Goal: Task Accomplishment & Management: Manage account settings

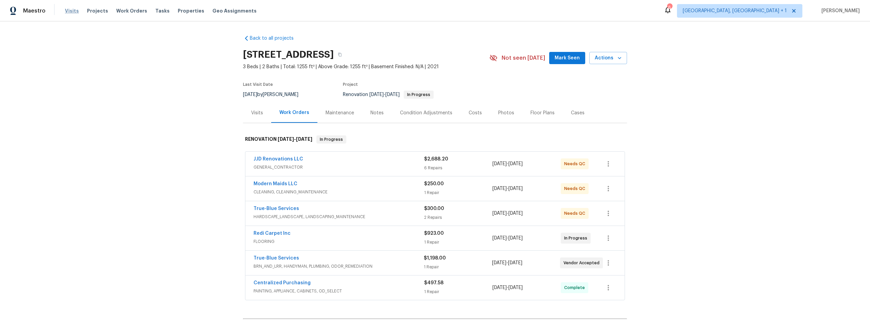
click at [68, 12] on span "Visits" at bounding box center [72, 10] width 14 height 7
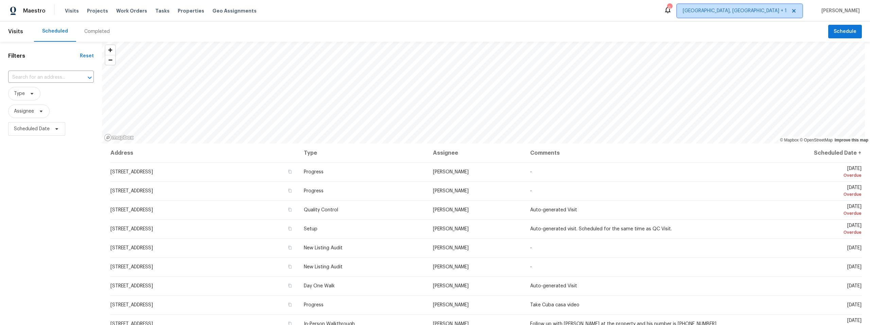
click at [489, 9] on span "[GEOGRAPHIC_DATA], [GEOGRAPHIC_DATA] + 1" at bounding box center [734, 10] width 104 height 7
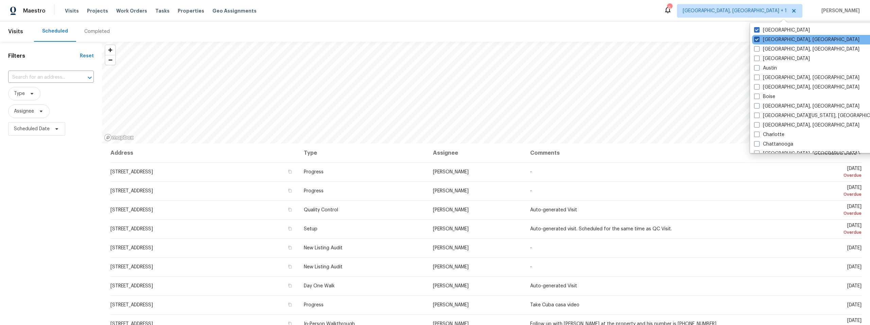
click at [489, 37] on span at bounding box center [756, 39] width 5 height 5
click at [489, 37] on input "Albuquerque, NM" at bounding box center [756, 38] width 4 height 4
checkbox input "false"
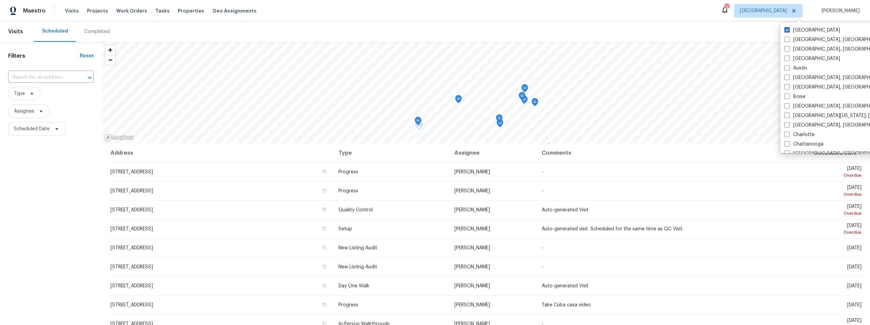
click at [489, 201] on td "Sat, Sep 20 Overdue" at bounding box center [812, 210] width 100 height 19
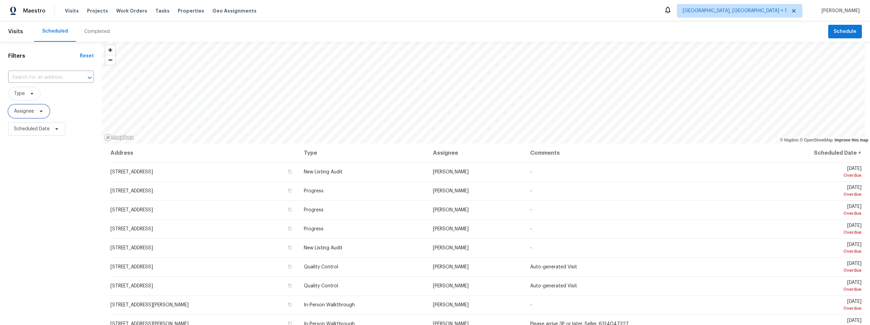
click at [41, 112] on icon at bounding box center [41, 112] width 3 height 2
type input "john dyce"
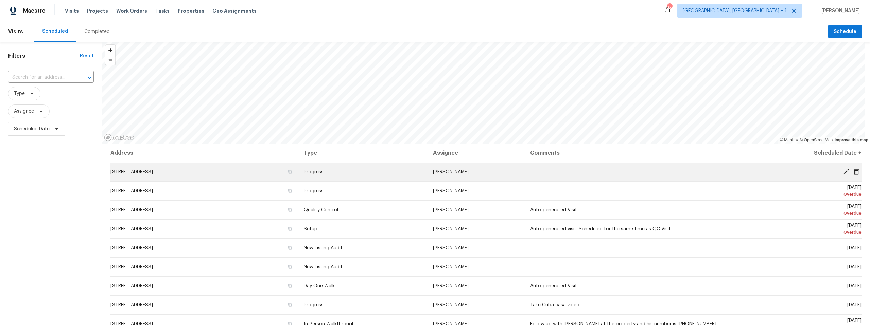
click at [820, 172] on div at bounding box center [808, 172] width 106 height 7
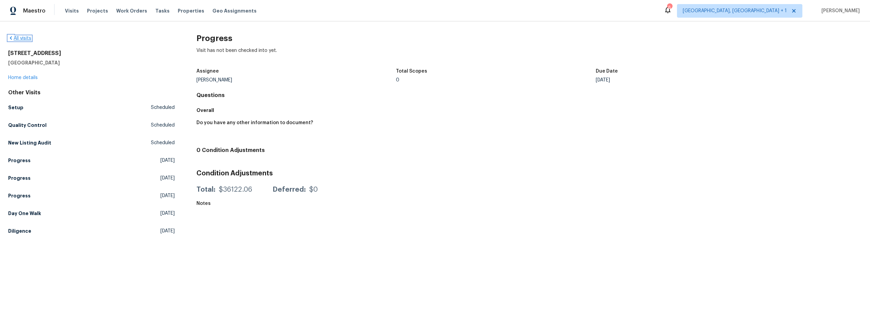
click at [25, 37] on link "All visits" at bounding box center [19, 38] width 23 height 5
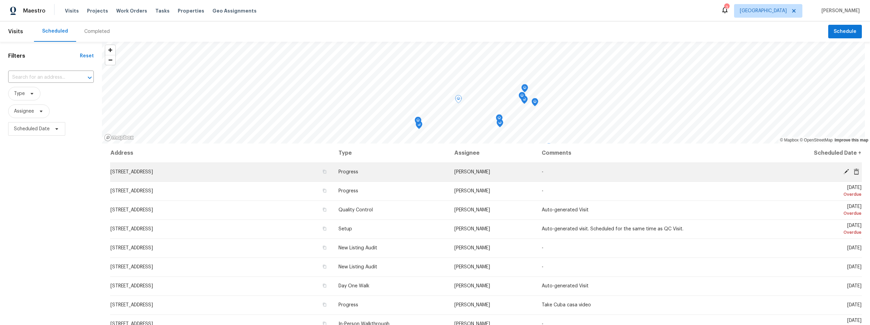
click at [843, 171] on icon at bounding box center [846, 172] width 6 height 6
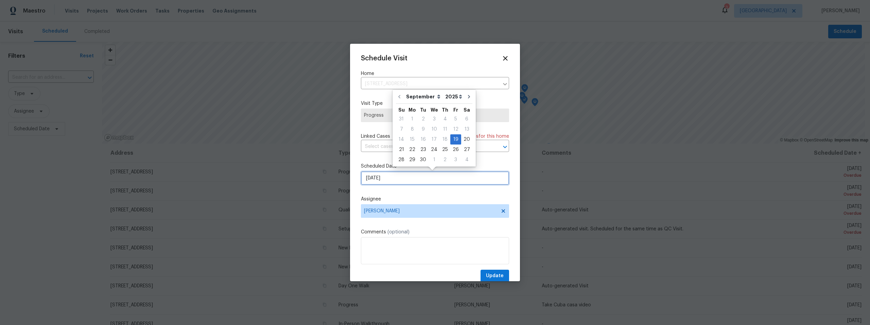
click at [371, 178] on input "[DATE]" at bounding box center [435, 179] width 148 height 14
click at [422, 148] on div "23" at bounding box center [422, 150] width 11 height 10
type input "9/23/2025"
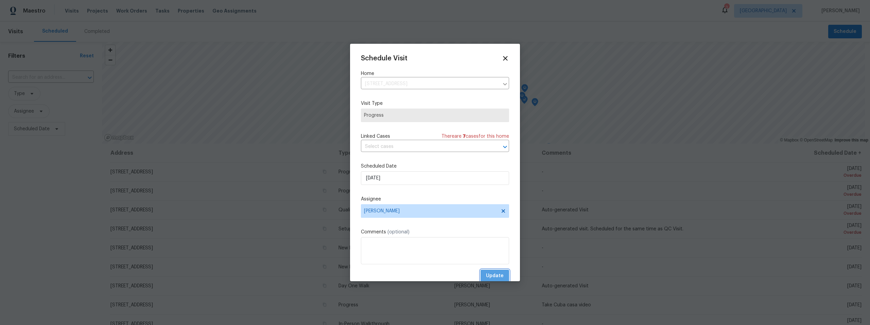
click at [492, 273] on span "Update" at bounding box center [495, 276] width 18 height 8
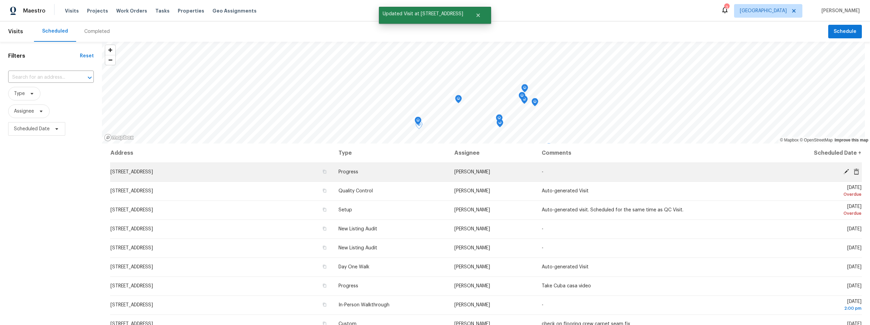
click at [843, 171] on icon at bounding box center [845, 171] width 5 height 5
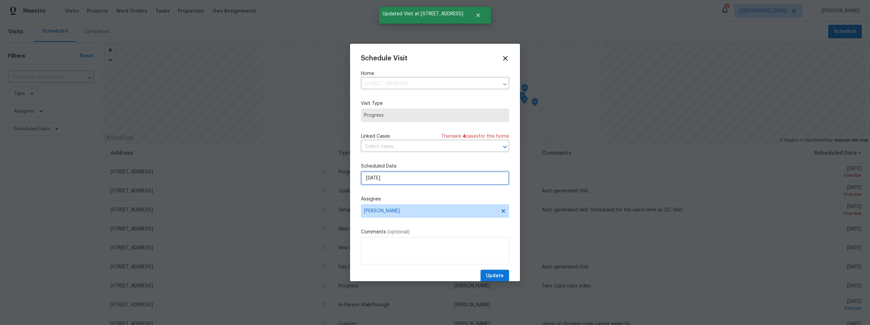
click at [429, 179] on input "[DATE]" at bounding box center [435, 179] width 148 height 14
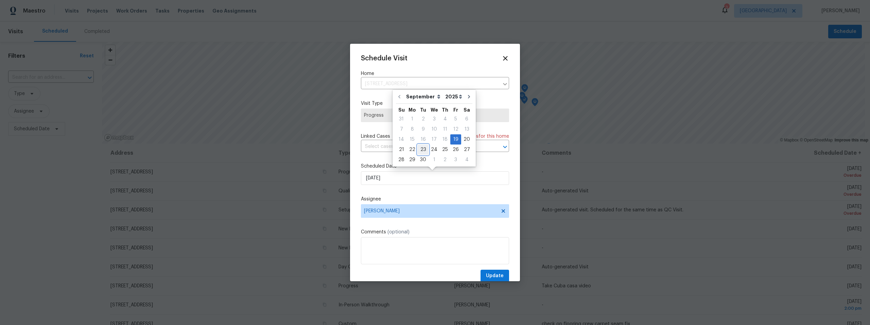
click at [420, 148] on div "23" at bounding box center [422, 150] width 11 height 10
type input "9/23/2025"
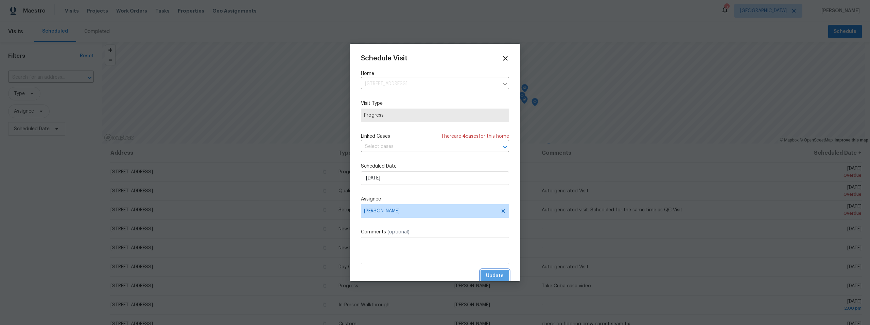
click at [491, 275] on span "Update" at bounding box center [495, 276] width 18 height 8
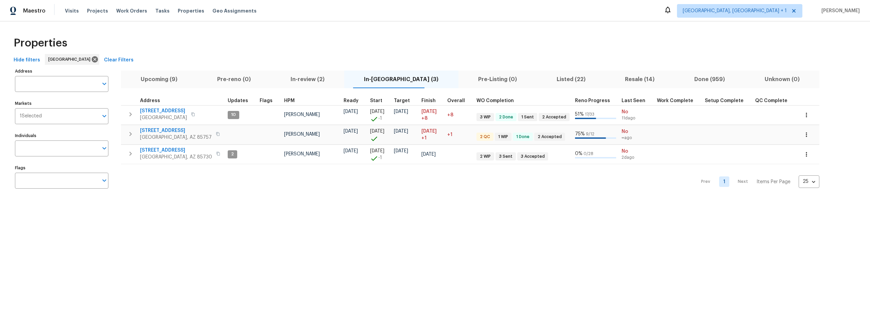
click at [389, 78] on span "In-reno (3)" at bounding box center [401, 80] width 106 height 10
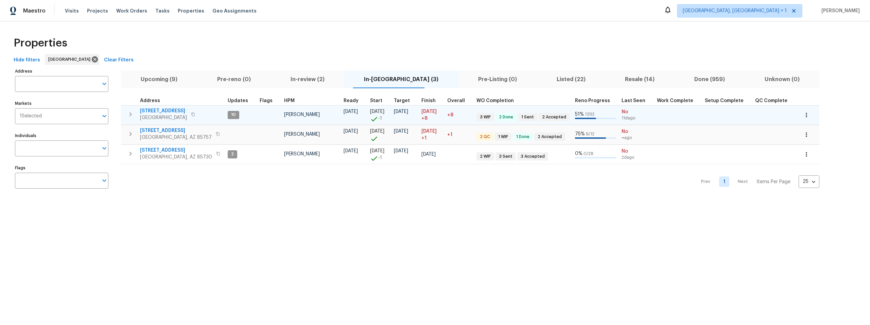
click at [152, 110] on span "1917 W Saxony Rd" at bounding box center [163, 111] width 47 height 7
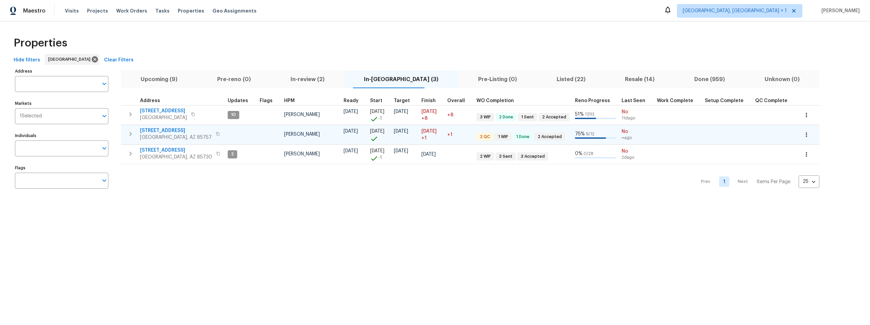
click at [162, 131] on span "7501 W Teton Rd" at bounding box center [176, 130] width 72 height 7
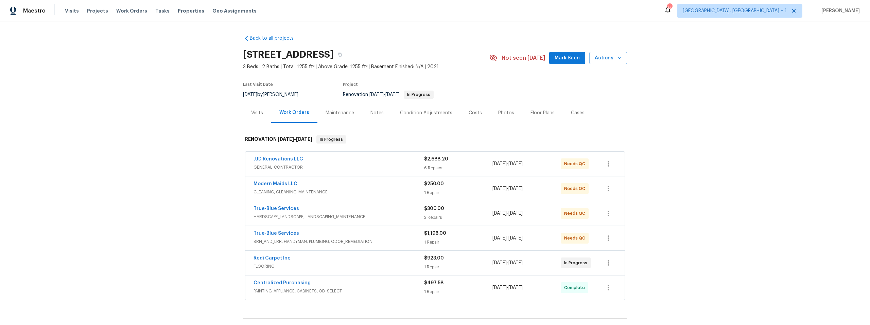
click at [372, 113] on div "Notes" at bounding box center [376, 113] width 13 height 7
